Goal: Find specific page/section: Find specific page/section

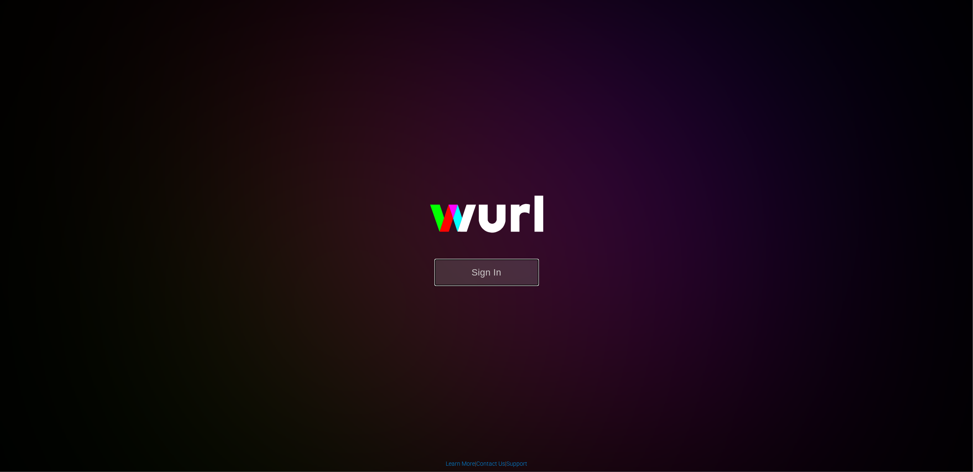
click at [482, 275] on button "Sign In" at bounding box center [486, 272] width 104 height 27
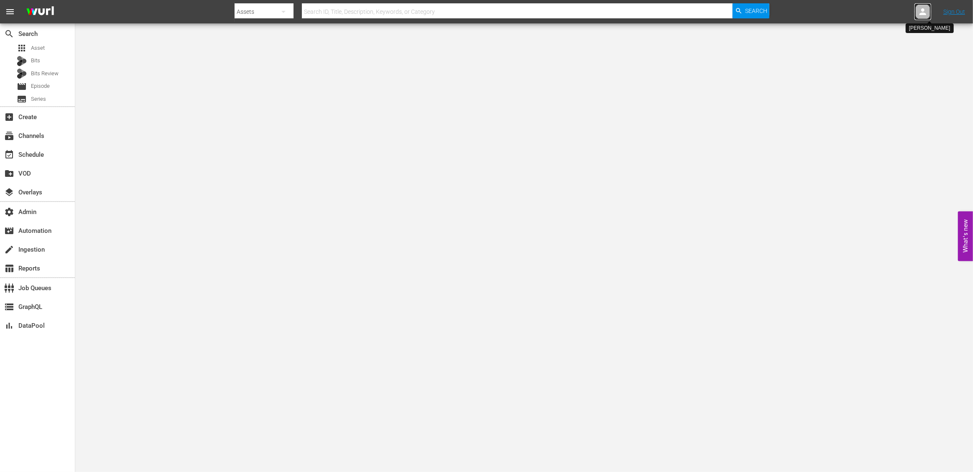
click at [922, 12] on icon at bounding box center [922, 12] width 10 height 10
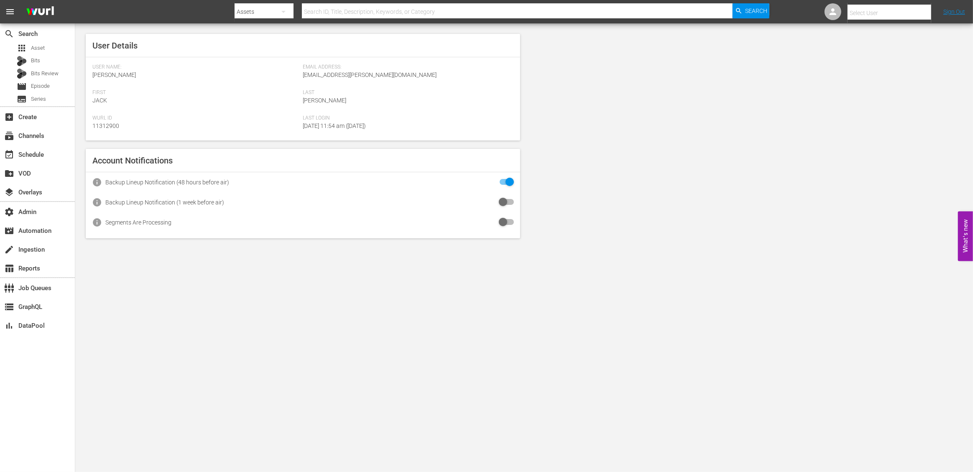
click at [857, 14] on input "text" at bounding box center [900, 13] width 107 height 20
click at [773, 96] on div "User Details User Name: [PERSON_NAME] Email Address: [EMAIL_ADDRESS][PERSON_NAM…" at bounding box center [523, 135] width 897 height 225
click at [879, 14] on input "text" at bounding box center [900, 13] width 107 height 20
click at [882, 15] on input "[PERSON_NAME]" at bounding box center [900, 13] width 107 height 20
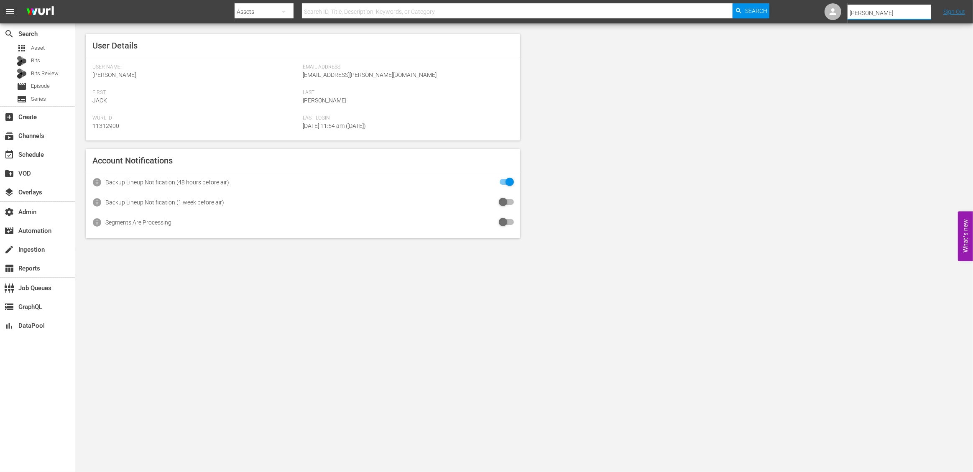
click at [882, 15] on input "[PERSON_NAME]" at bounding box center [900, 13] width 107 height 20
click at [861, 13] on input "[PERSON_NAME]" at bounding box center [900, 13] width 107 height 20
click at [867, 12] on input "[PERSON_NAME]" at bounding box center [900, 13] width 107 height 20
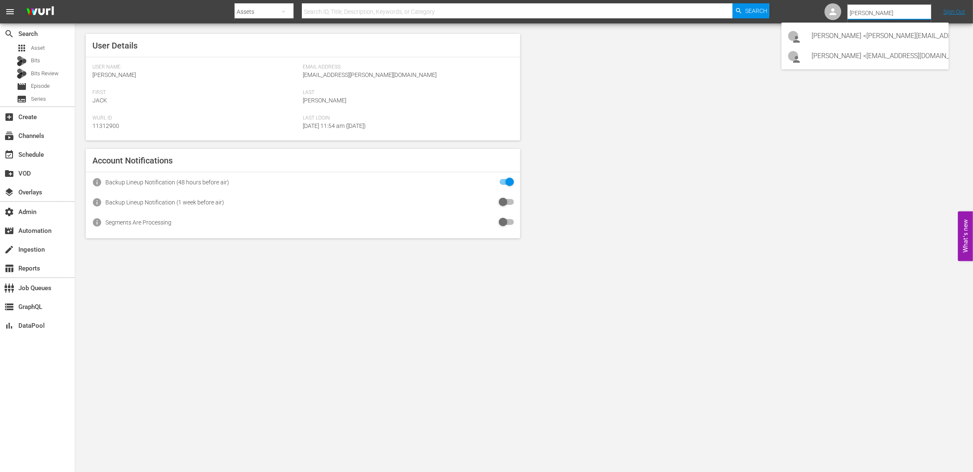
click at [867, 12] on input "[PERSON_NAME]" at bounding box center [900, 13] width 107 height 20
click at [862, 35] on div "[PERSON_NAME] <[PERSON_NAME][EMAIL_ADDRESS][DOMAIN_NAME]>" at bounding box center [876, 36] width 130 height 20
type input "[PERSON_NAME] (11314626)"
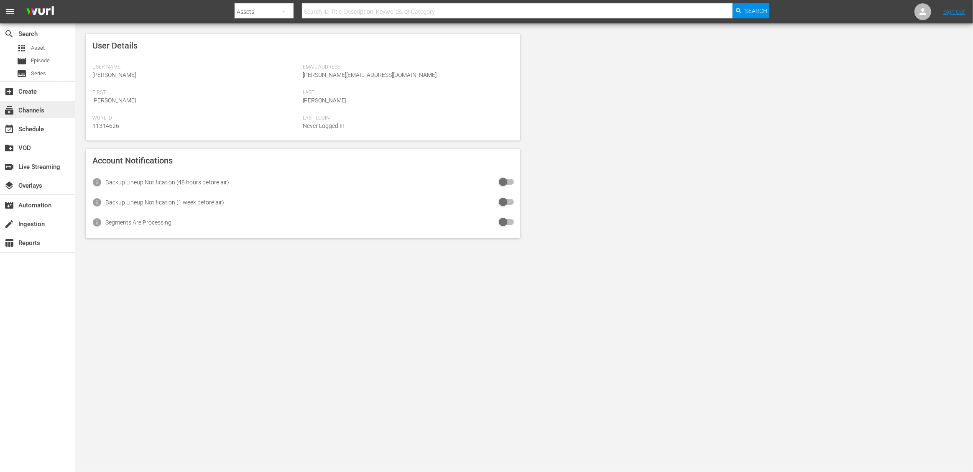
click at [43, 112] on div "subscriptions Channels" at bounding box center [23, 109] width 47 height 8
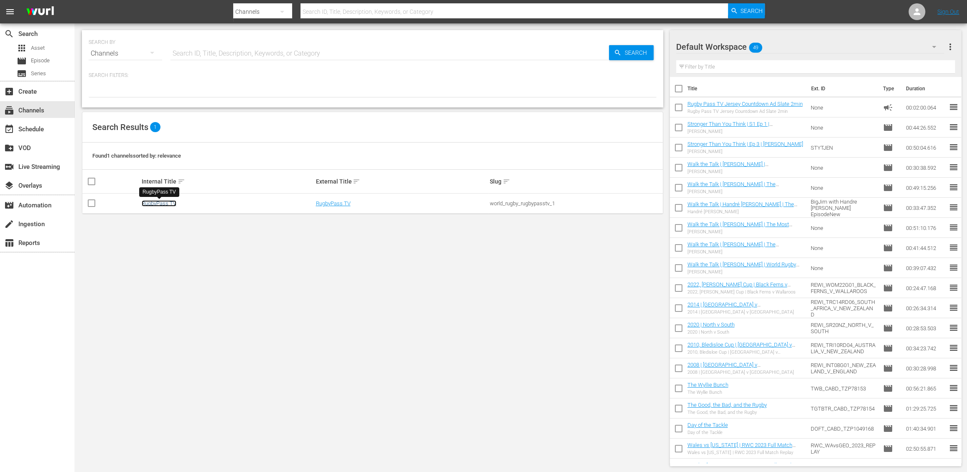
click at [164, 204] on link "RugbyPass TV" at bounding box center [159, 203] width 35 height 6
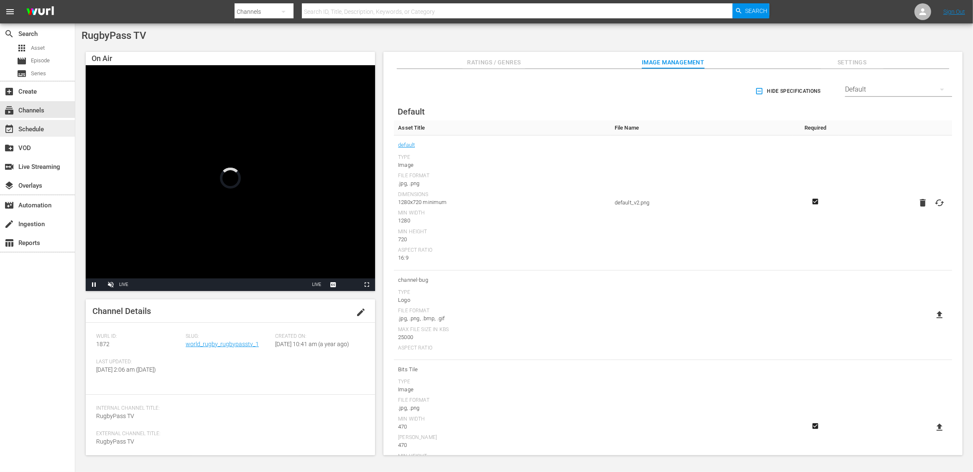
click at [51, 132] on div "event_available Schedule" at bounding box center [37, 128] width 75 height 17
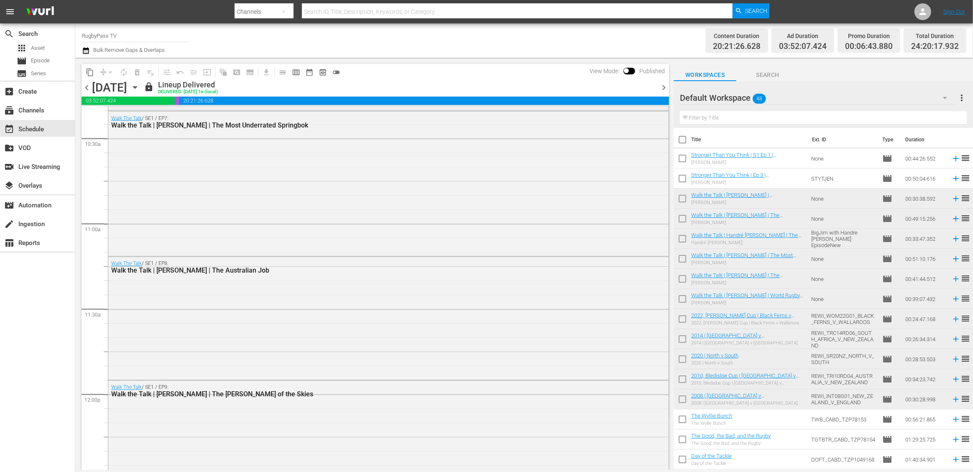
scroll to position [1748, 0]
